Goal: Navigation & Orientation: Find specific page/section

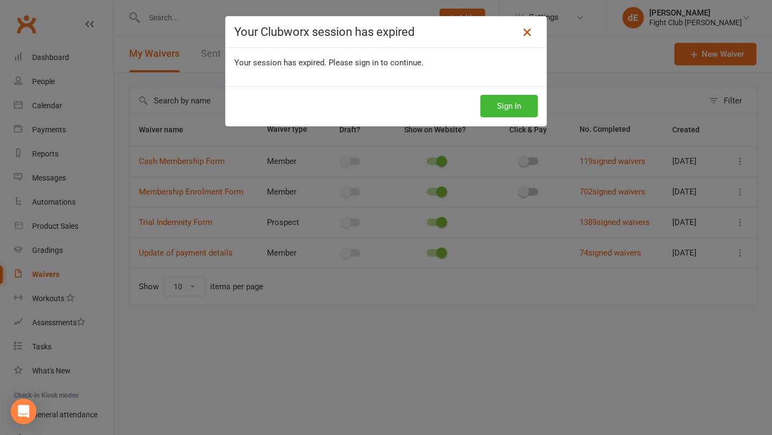
scroll to position [14, 0]
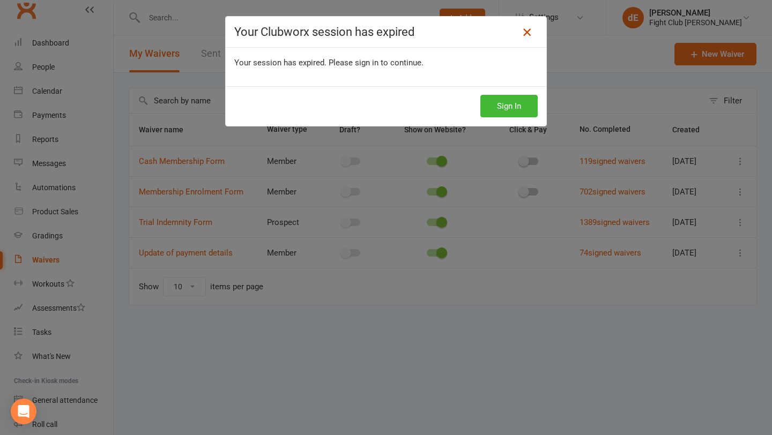
click at [529, 32] on icon at bounding box center [526, 32] width 13 height 13
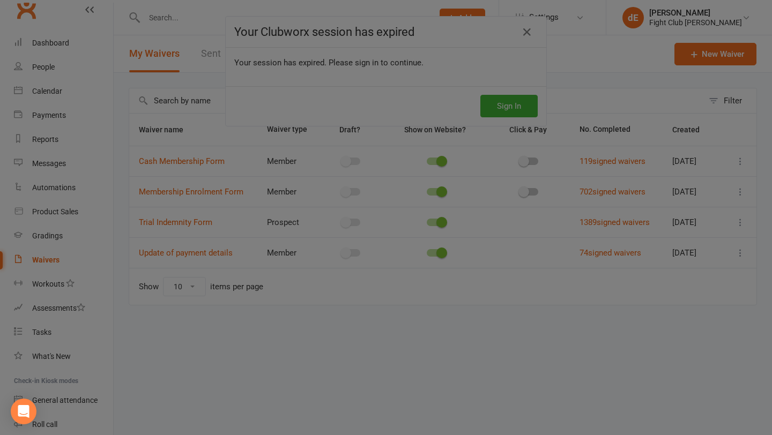
click at [55, 256] on div at bounding box center [386, 217] width 772 height 435
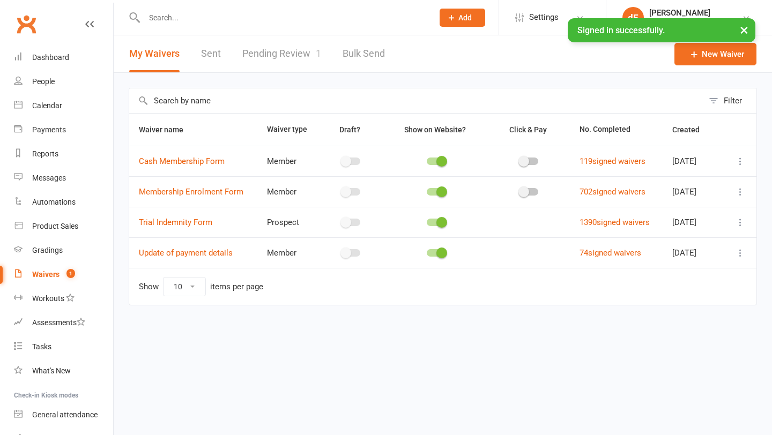
click at [55, 276] on div "Waivers" at bounding box center [45, 274] width 27 height 9
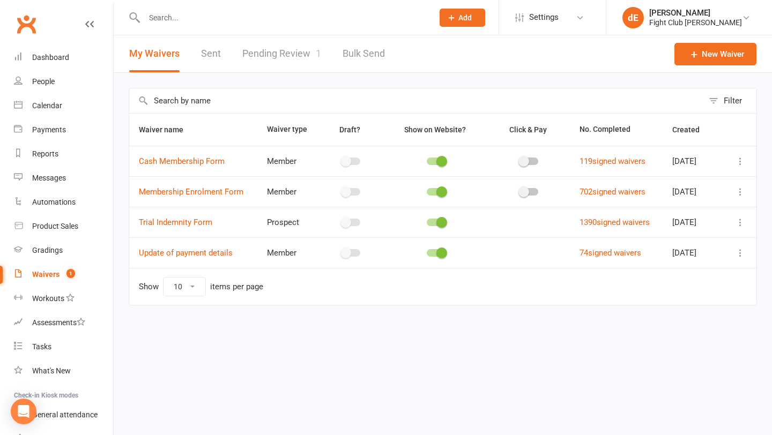
click at [266, 53] on link "Pending Review 1" at bounding box center [281, 53] width 79 height 37
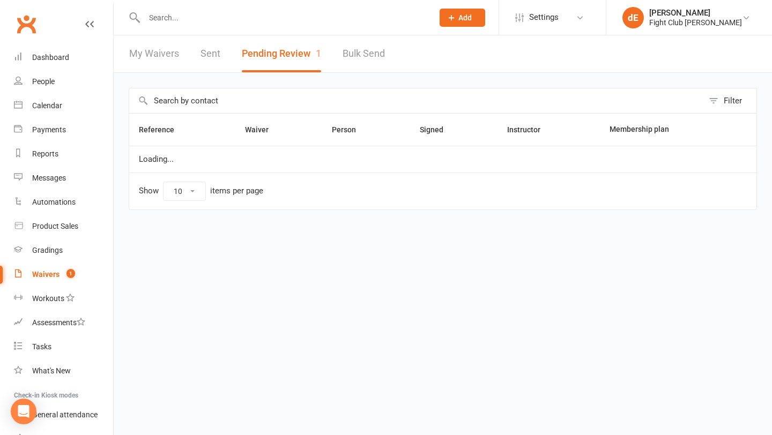
select select "100"
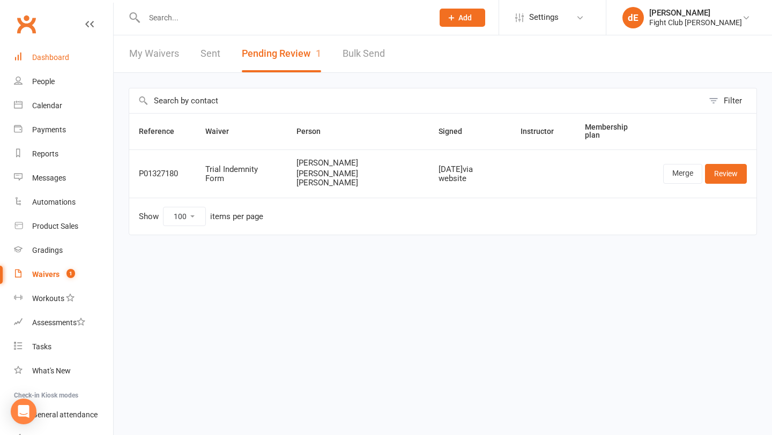
click at [52, 56] on div "Dashboard" at bounding box center [50, 57] width 37 height 9
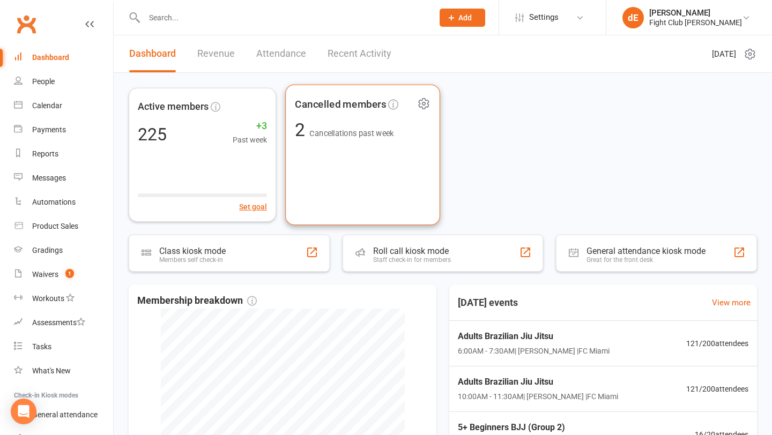
click at [347, 145] on div "Cancelled members 2 Cancellations past week" at bounding box center [362, 155] width 155 height 141
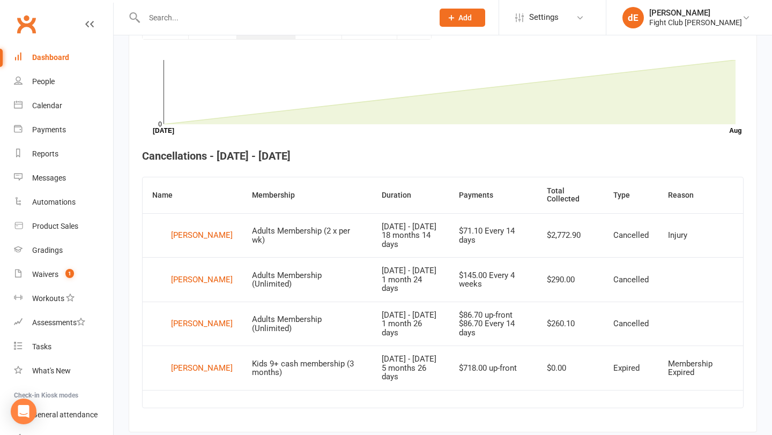
scroll to position [312, 0]
click at [53, 56] on div "Dashboard" at bounding box center [50, 57] width 37 height 9
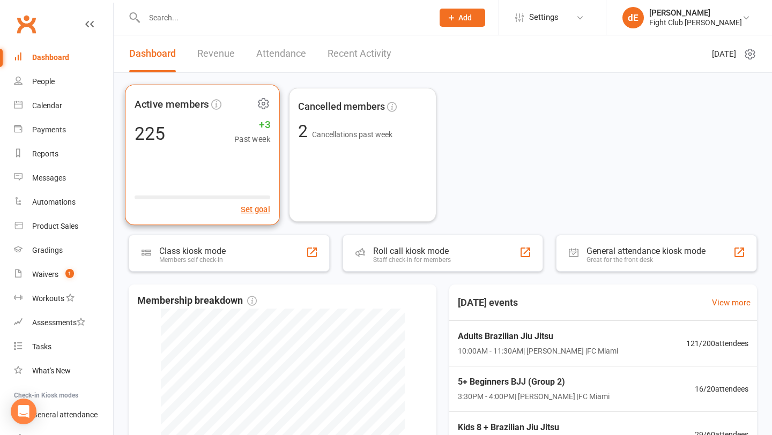
click at [212, 142] on div "225 +3 Past week" at bounding box center [203, 133] width 136 height 24
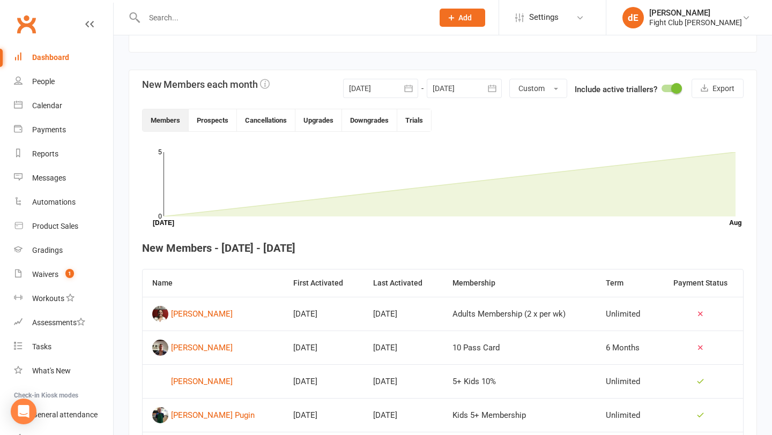
scroll to position [295, 0]
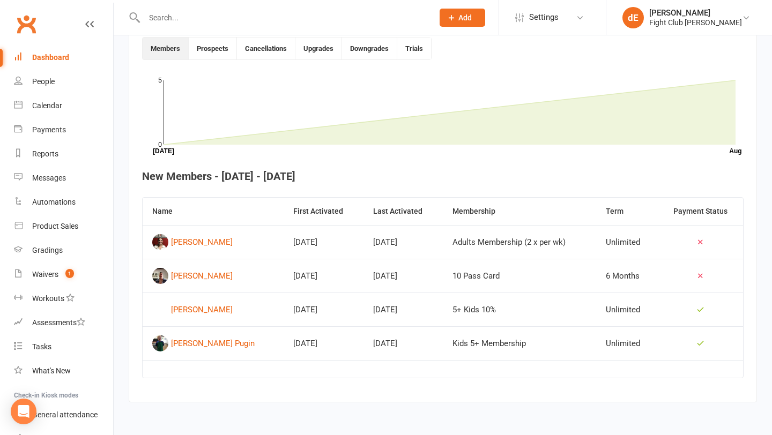
click at [57, 61] on div "Dashboard" at bounding box center [50, 57] width 37 height 9
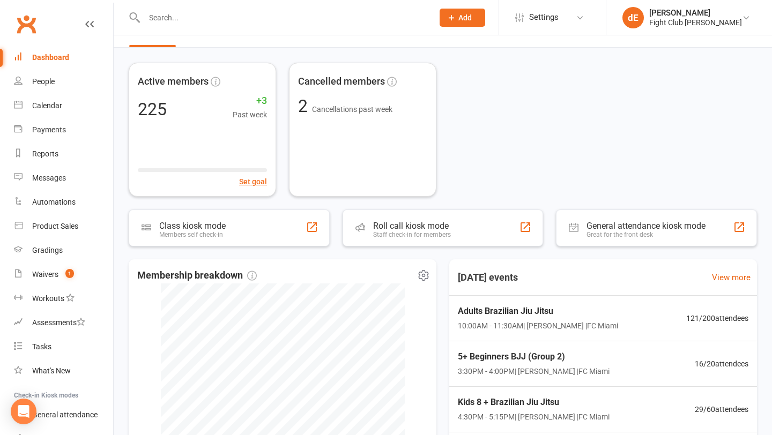
scroll to position [47, 0]
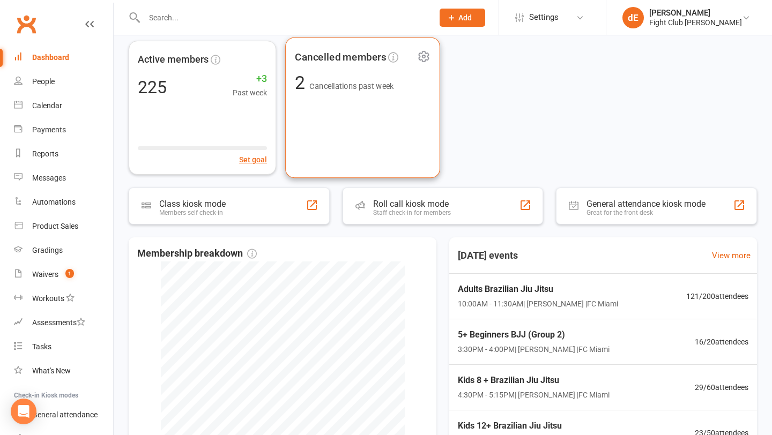
click at [346, 107] on div "Cancelled members 2 Cancellations past week" at bounding box center [362, 108] width 155 height 141
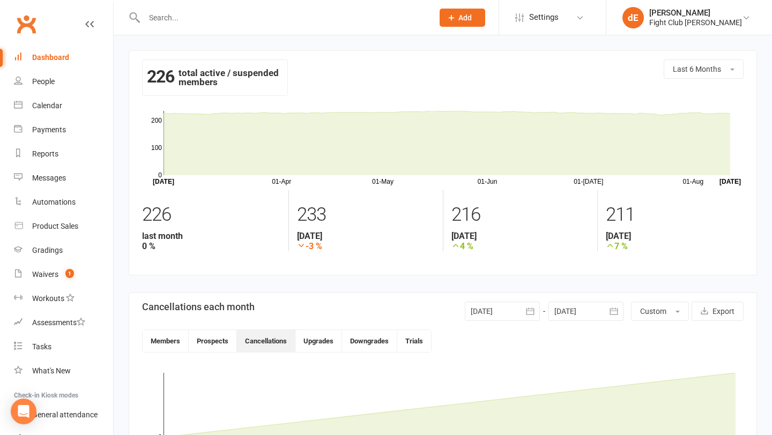
click at [186, 23] on input "text" at bounding box center [283, 17] width 285 height 15
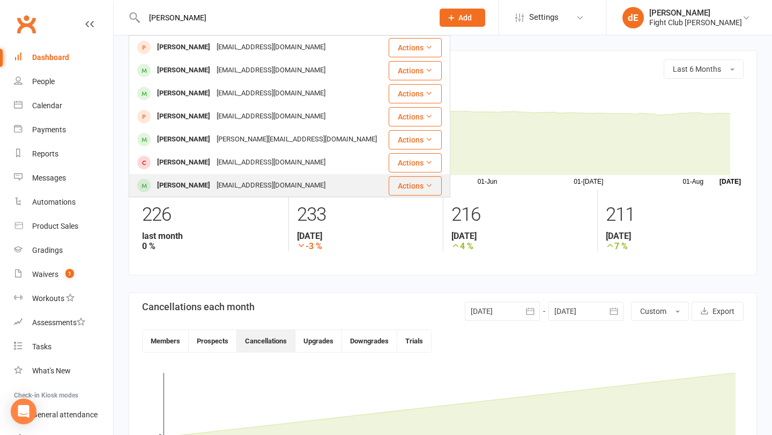
type input "john"
click at [189, 181] on div "John Timmis" at bounding box center [183, 186] width 59 height 16
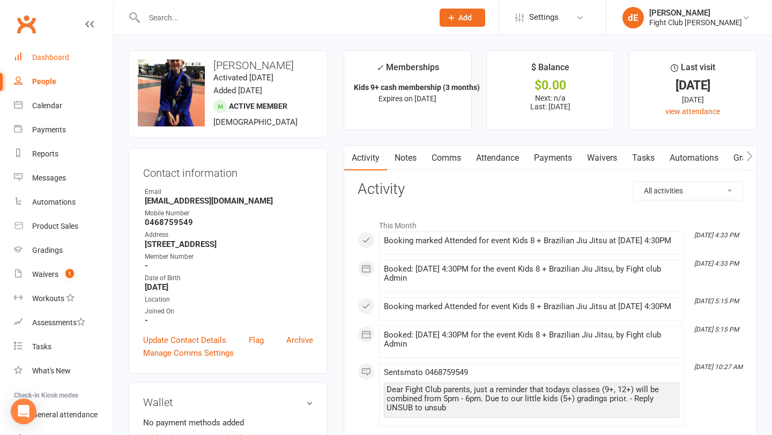
click at [45, 55] on div "Dashboard" at bounding box center [50, 57] width 37 height 9
